Goal: Obtain resource: Obtain resource

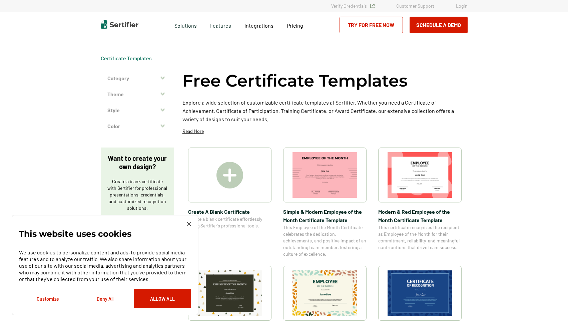
click at [317, 290] on img at bounding box center [324, 294] width 65 height 46
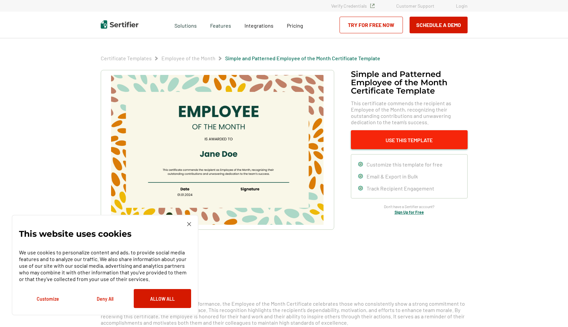
click at [400, 136] on button "Use This Template" at bounding box center [409, 139] width 117 height 19
